Goal: Task Accomplishment & Management: Manage account settings

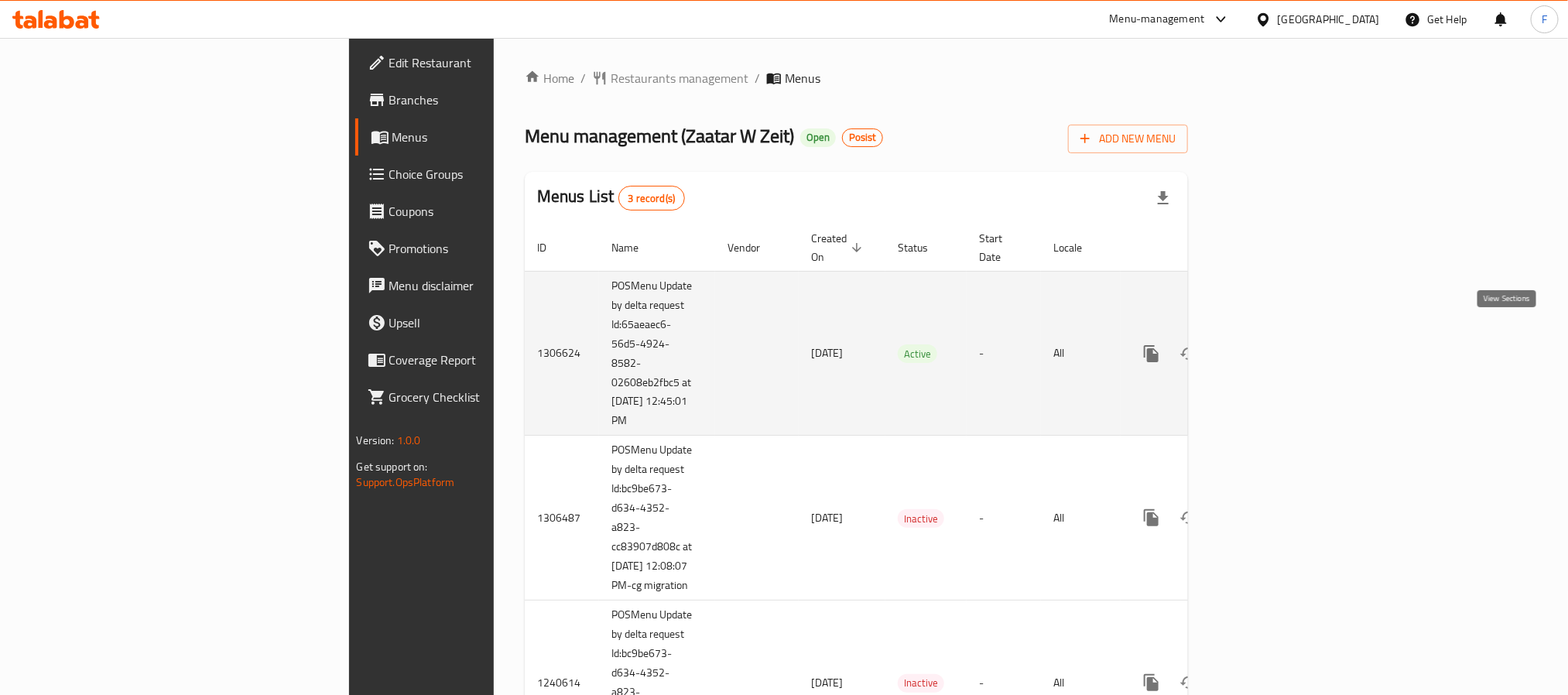
click at [1272, 345] on icon "enhanced table" at bounding box center [1263, 354] width 18 height 18
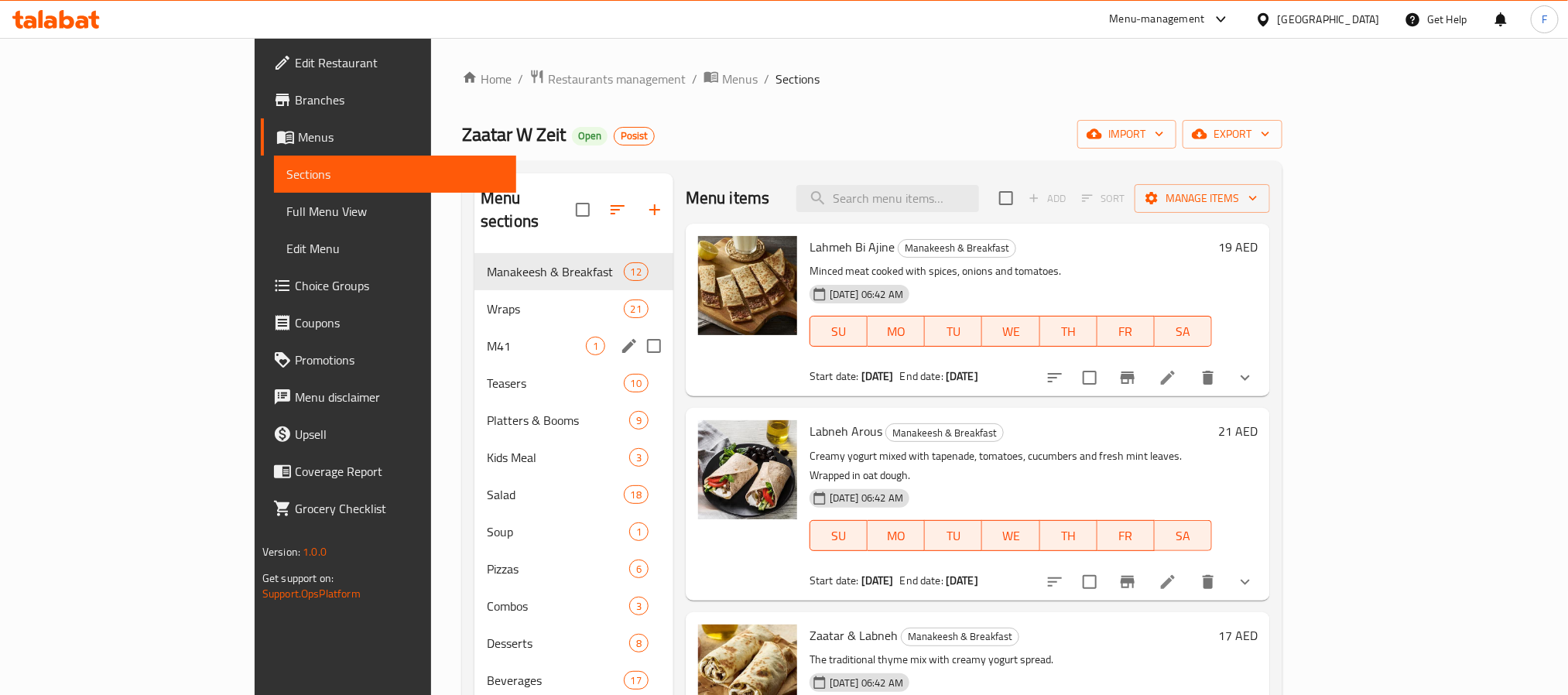
click at [487, 336] on span "M41" at bounding box center [536, 345] width 99 height 18
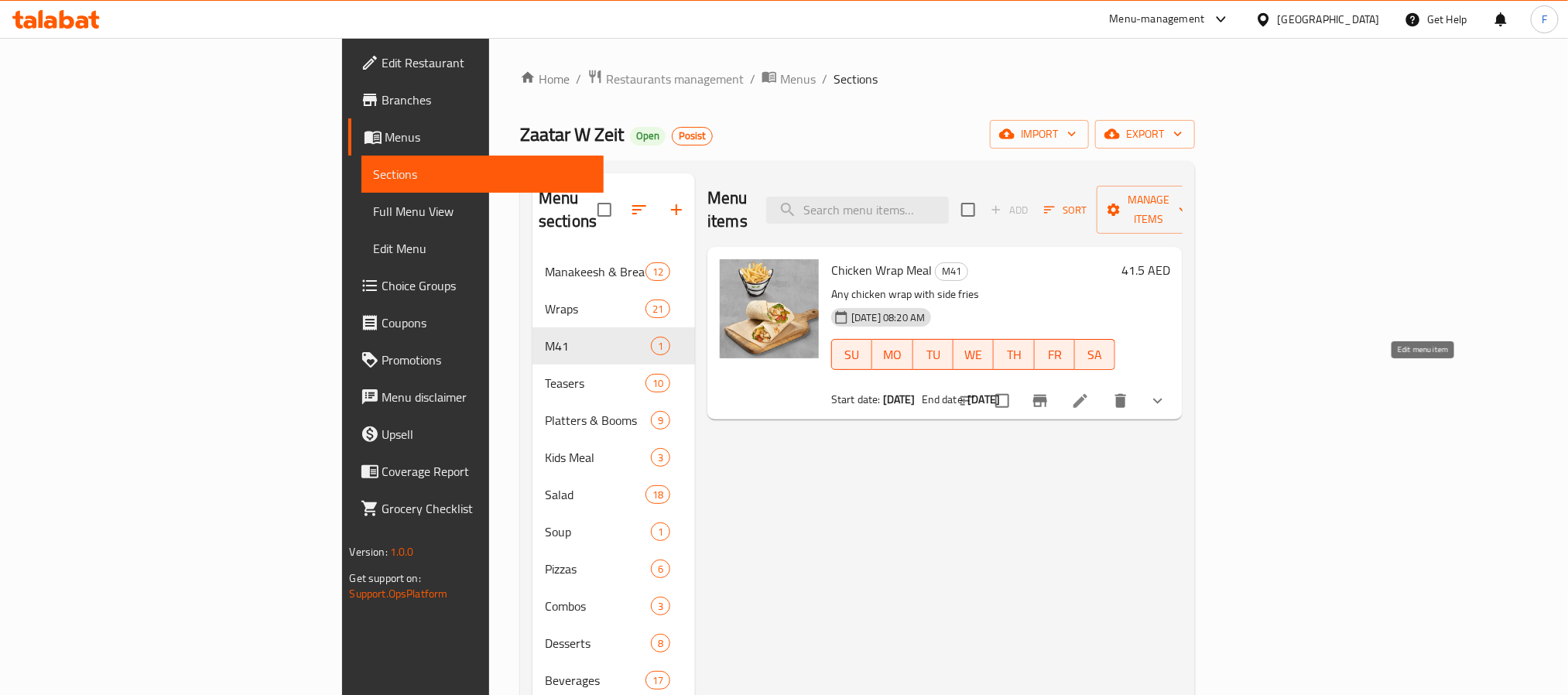
click at [1088, 394] on icon at bounding box center [1080, 400] width 14 height 14
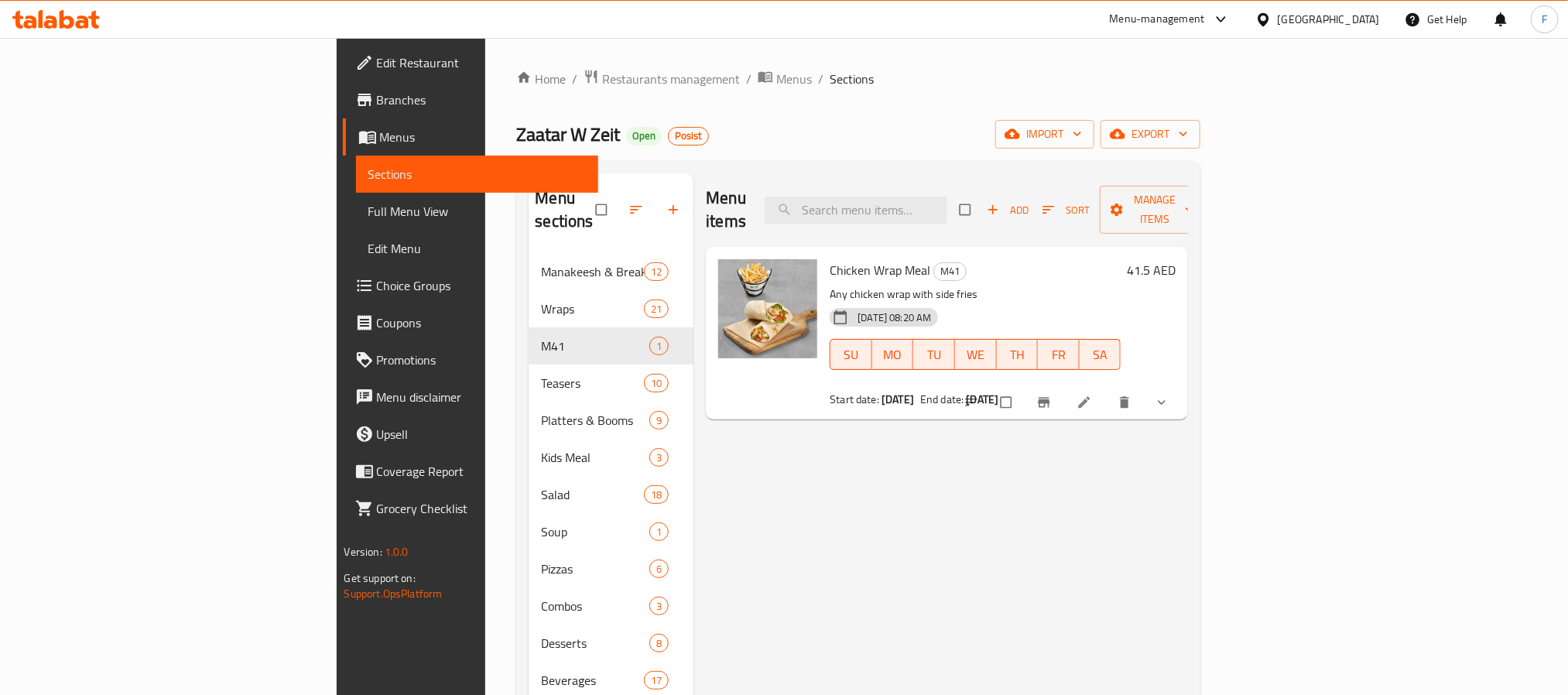
click at [377, 104] on span "Branches" at bounding box center [481, 100] width 209 height 18
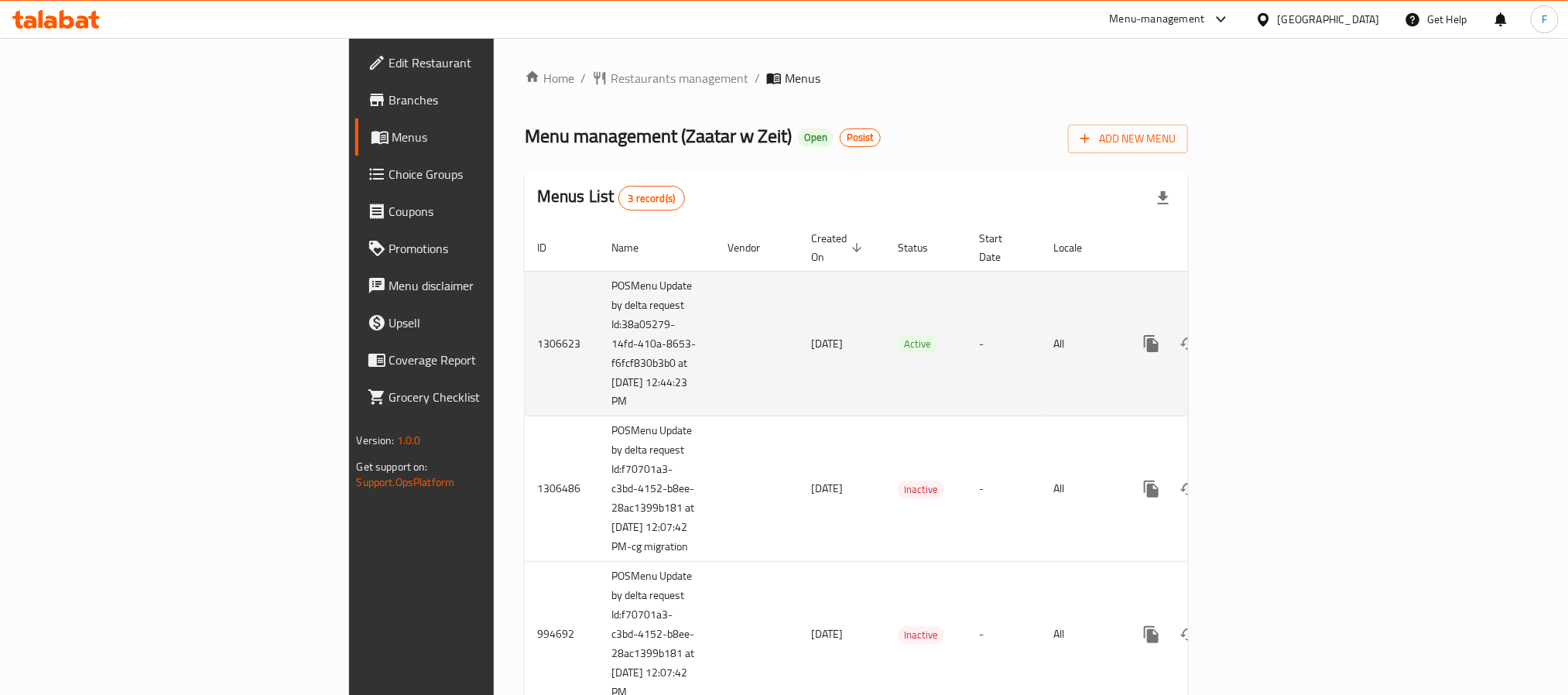
click at [1272, 335] on icon "enhanced table" at bounding box center [1263, 344] width 18 height 18
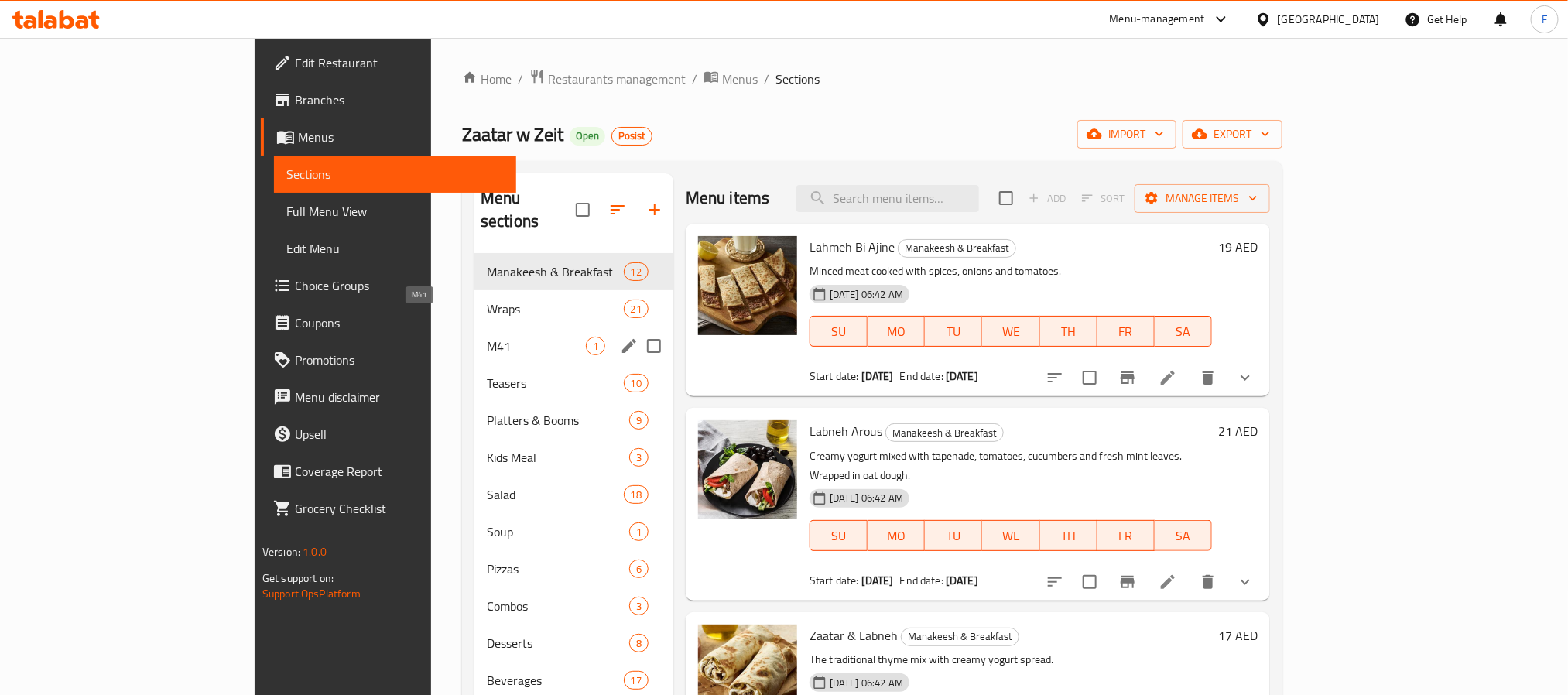
click at [487, 336] on span "M41" at bounding box center [536, 345] width 99 height 18
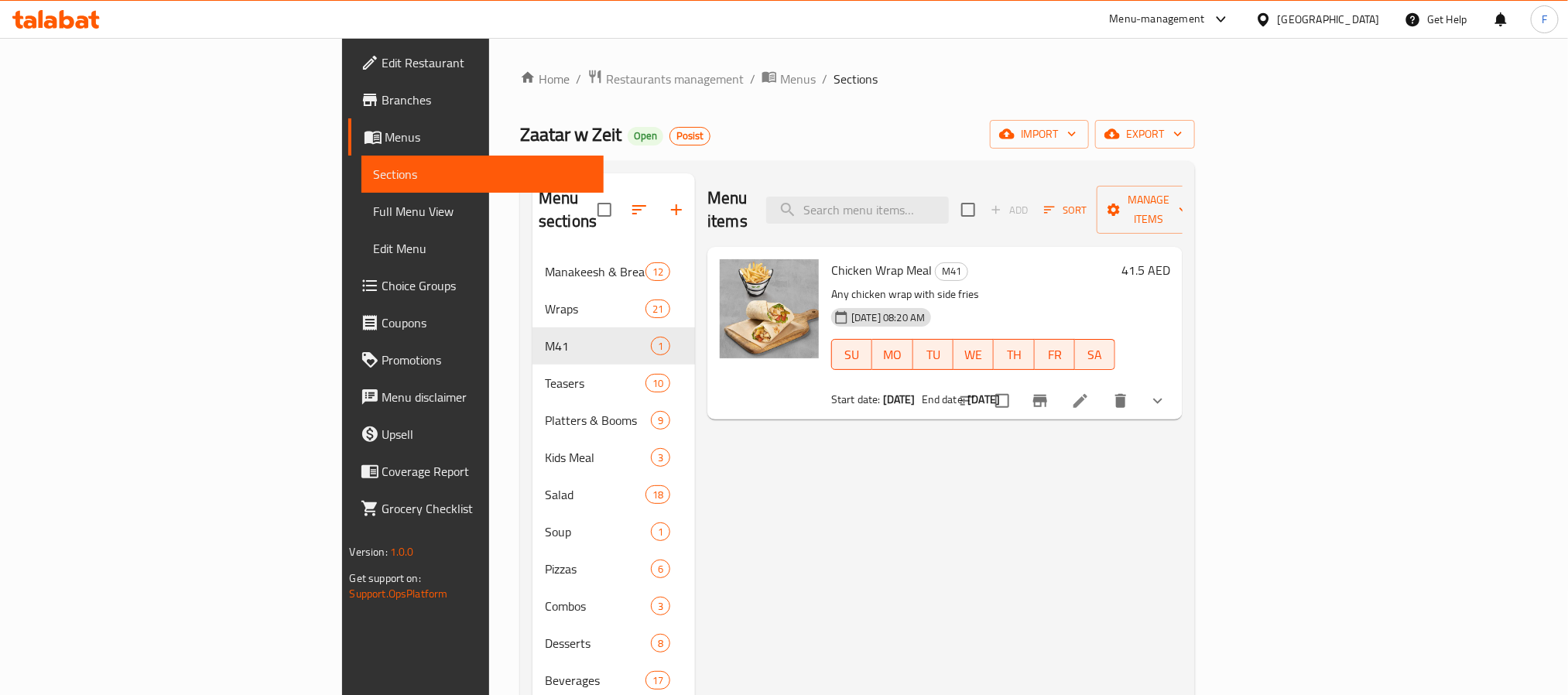
click at [1103, 387] on li at bounding box center [1081, 400] width 43 height 27
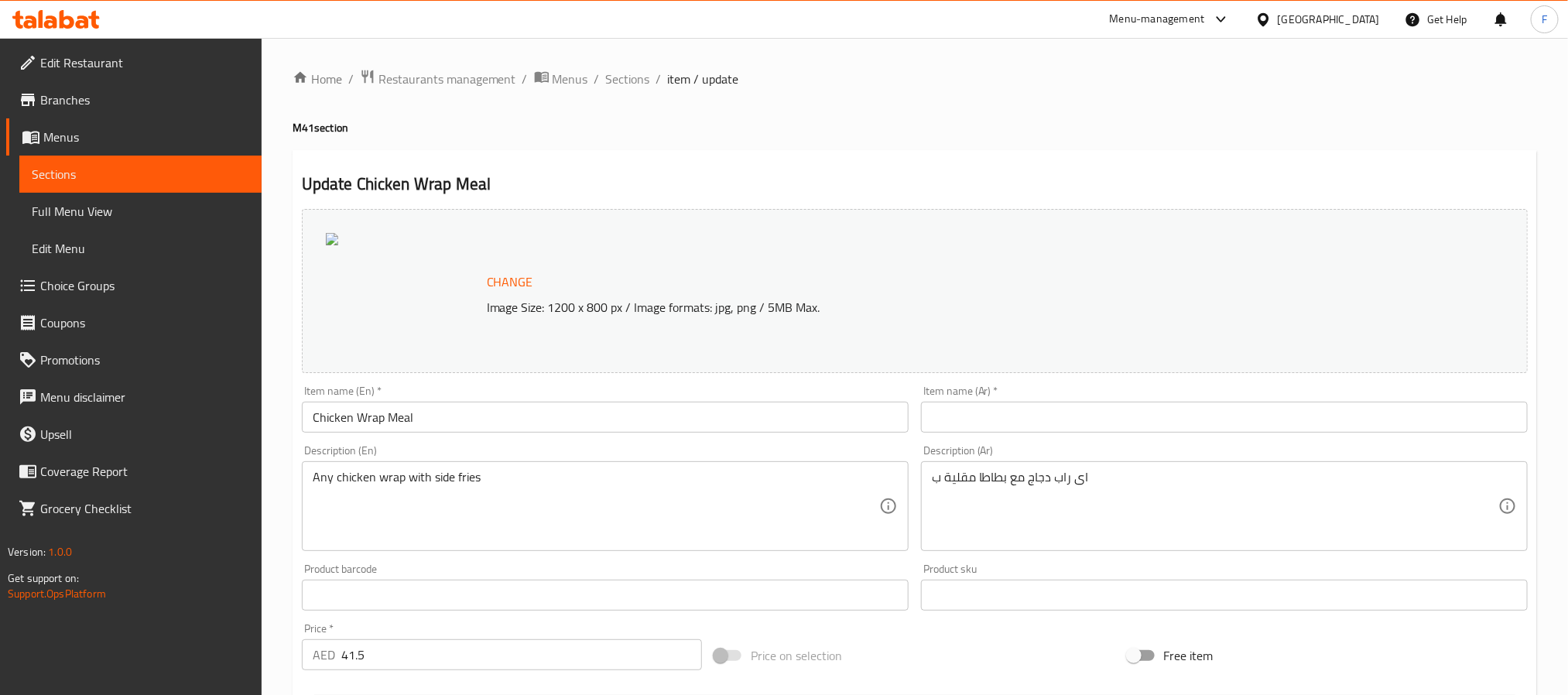
click at [115, 107] on span "Branches" at bounding box center [144, 100] width 209 height 18
